Goal: Check status: Check status

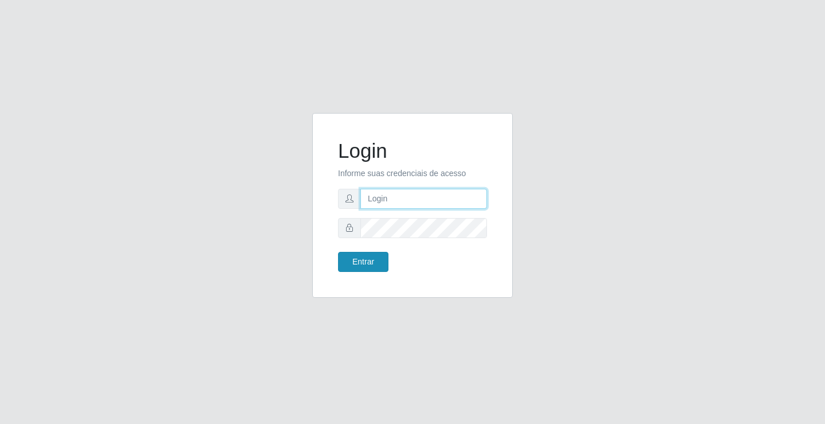
type input "[EMAIL_ADDRESS][DOMAIN_NAME]"
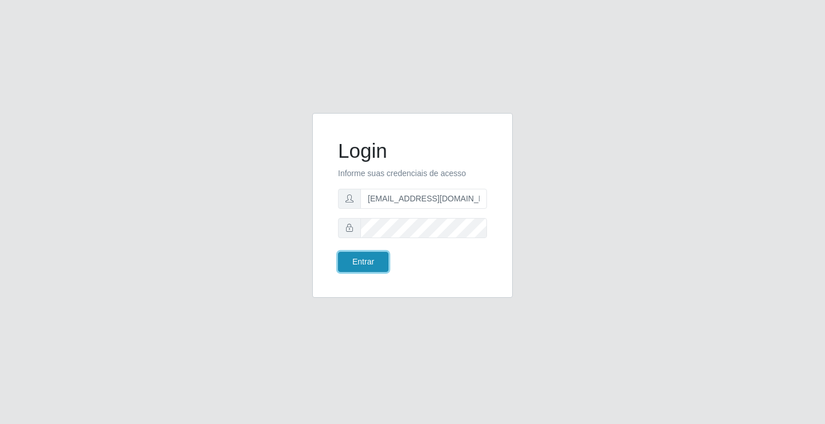
click at [373, 264] on button "Entrar" at bounding box center [363, 262] width 50 height 20
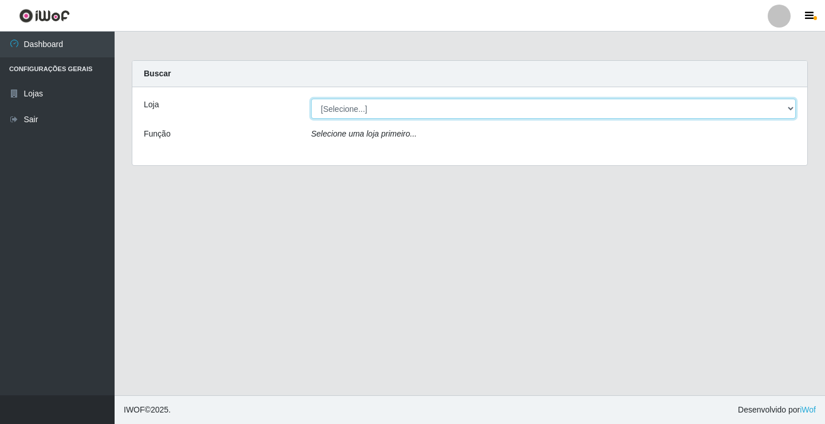
drag, startPoint x: 688, startPoint y: 103, endPoint x: 686, endPoint y: 116, distance: 13.4
click at [687, 108] on select "[Selecione...] Rede Potiguar 4 - Extremoz" at bounding box center [553, 109] width 485 height 20
select select "78"
click at [311, 99] on select "[Selecione...] Rede Potiguar 4 - Extremoz" at bounding box center [553, 109] width 485 height 20
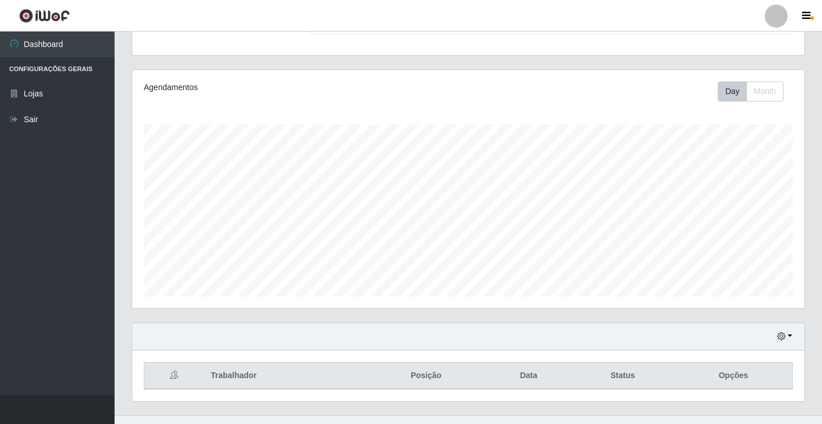
scroll to position [115, 0]
click at [785, 328] on div "Hoje 1 dia 3 dias 1 Semana Não encerrados" at bounding box center [468, 336] width 672 height 28
click at [782, 332] on icon "button" at bounding box center [782, 335] width 8 height 8
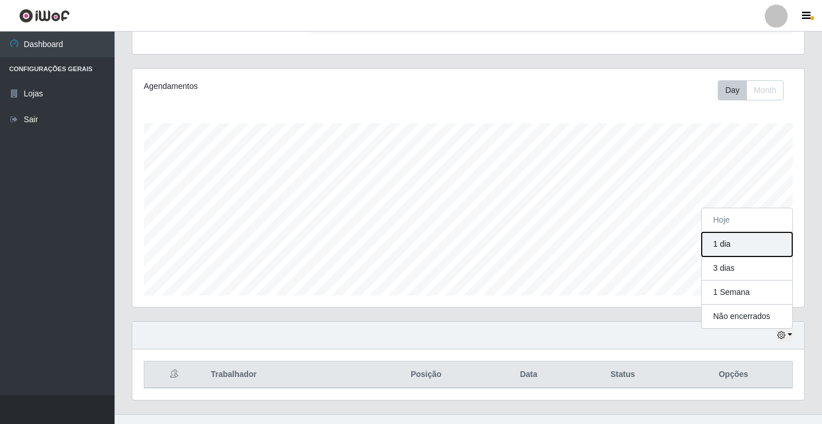
click at [727, 245] on button "1 dia" at bounding box center [747, 244] width 91 height 24
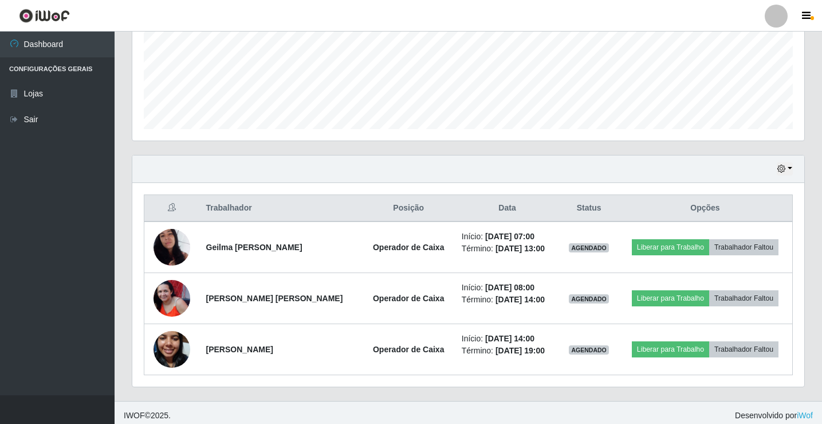
scroll to position [287, 0]
